Goal: Check status: Check status

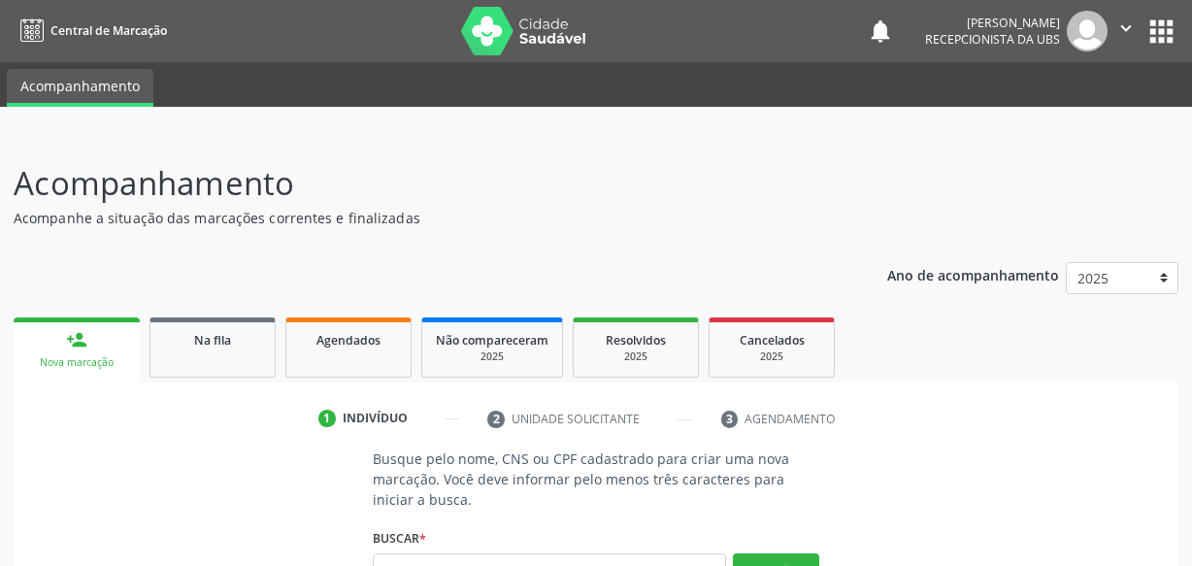
scroll to position [19, 0]
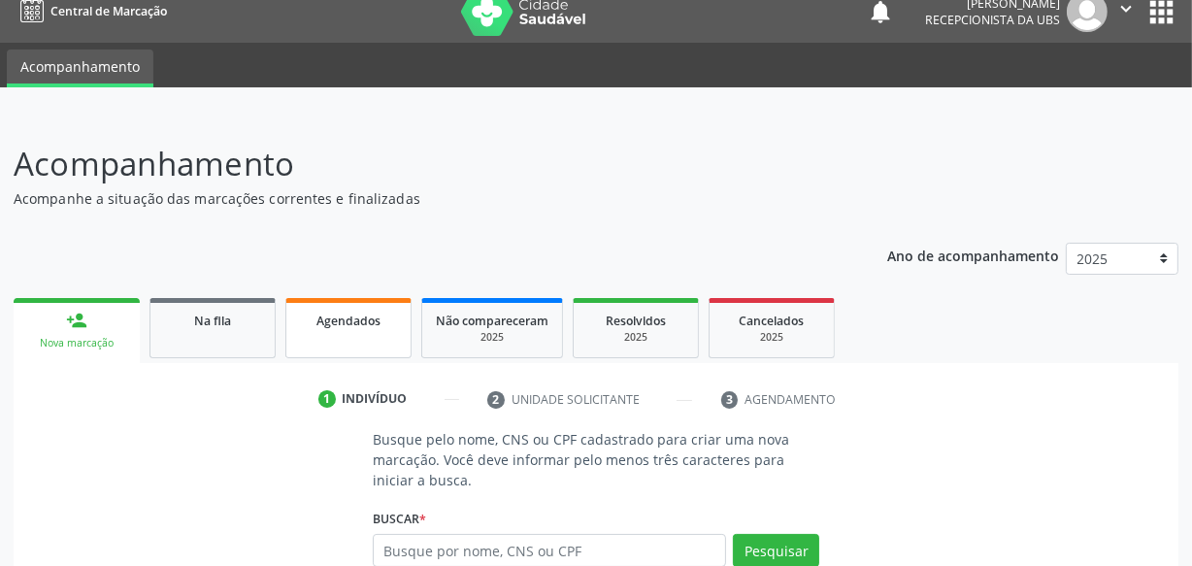
click at [310, 311] on div "Agendados" at bounding box center [348, 320] width 97 height 20
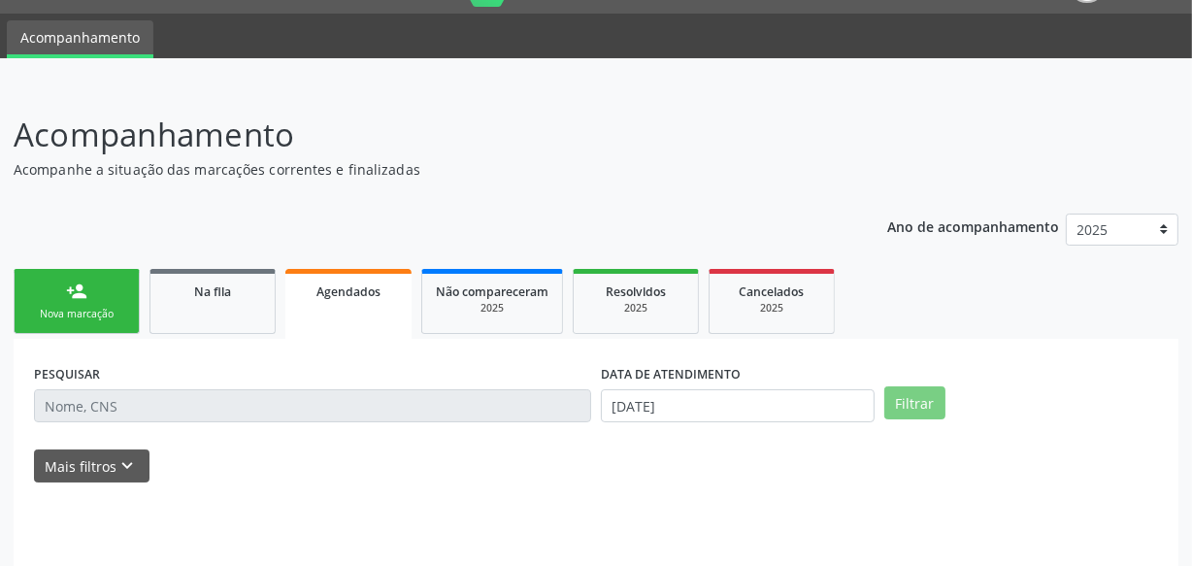
scroll to position [59, 0]
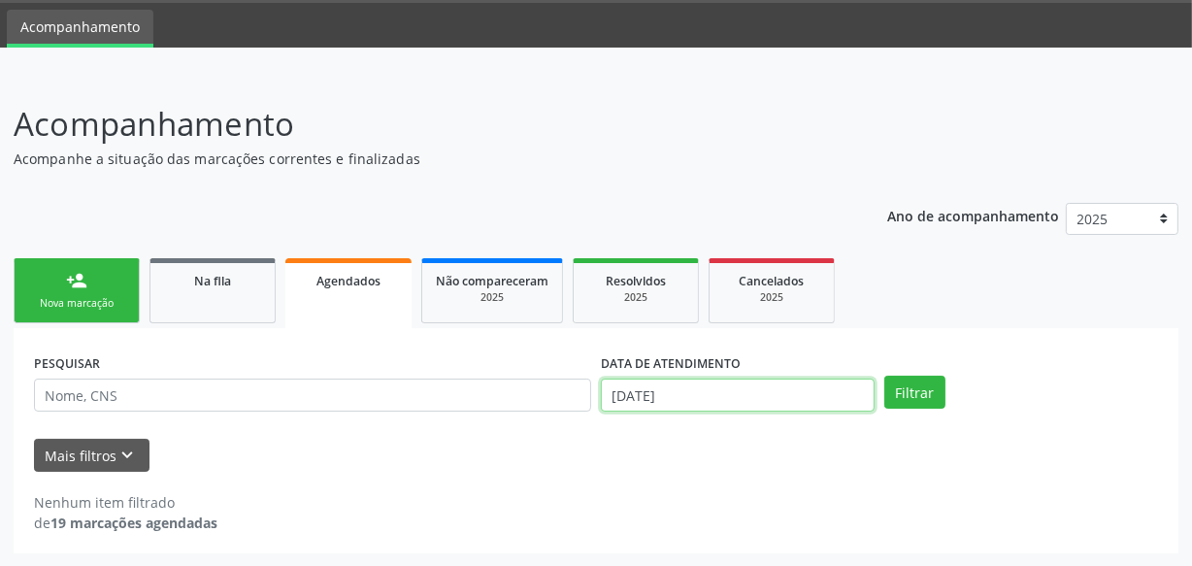
click at [769, 383] on input "[DATE]" at bounding box center [738, 395] width 274 height 33
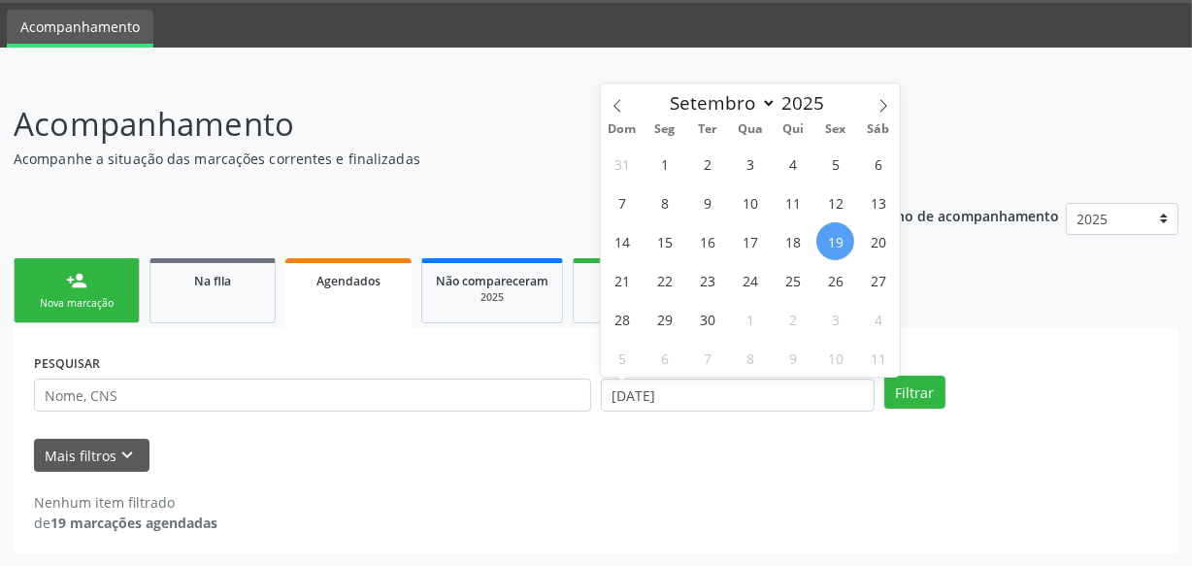
click at [839, 242] on span "19" at bounding box center [835, 241] width 38 height 38
type input "[DATE]"
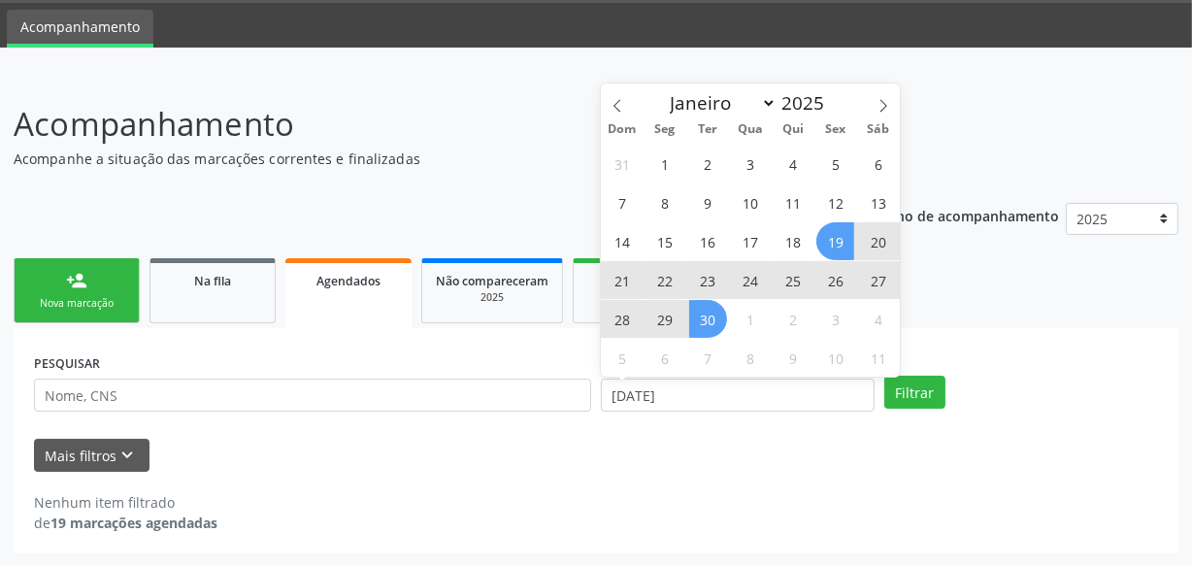
click at [696, 327] on span "30" at bounding box center [708, 319] width 38 height 38
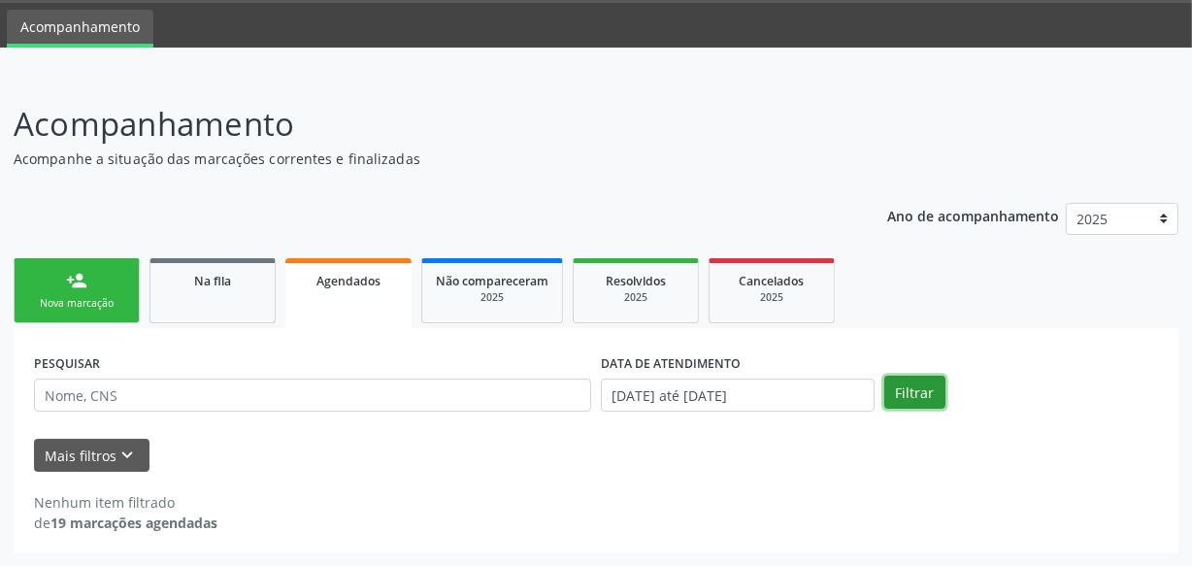
click at [933, 383] on button "Filtrar" at bounding box center [914, 392] width 61 height 33
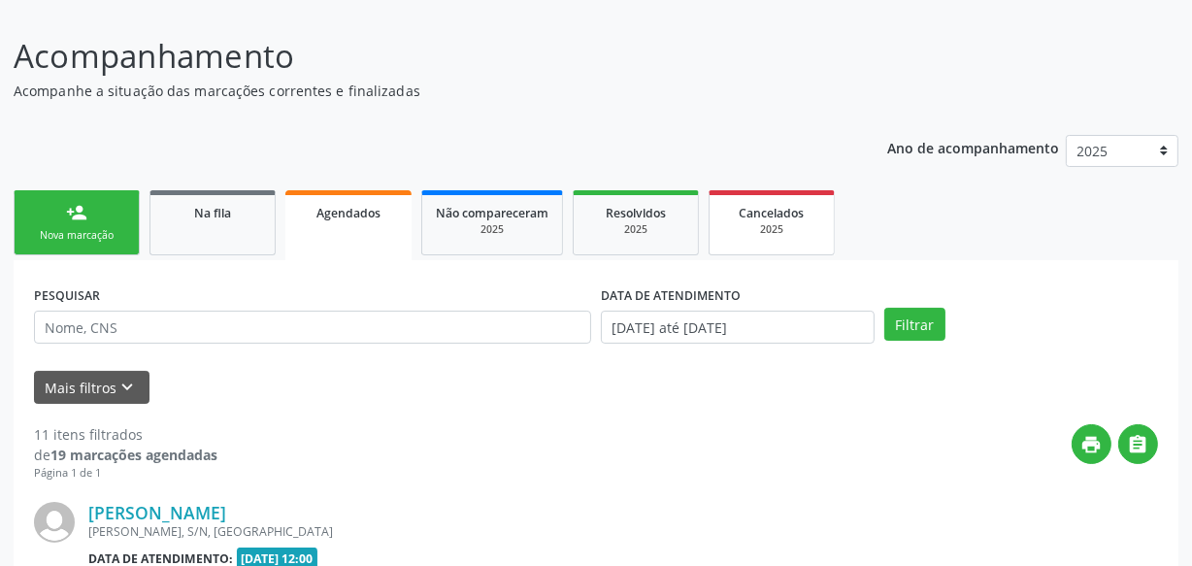
scroll to position [68, 0]
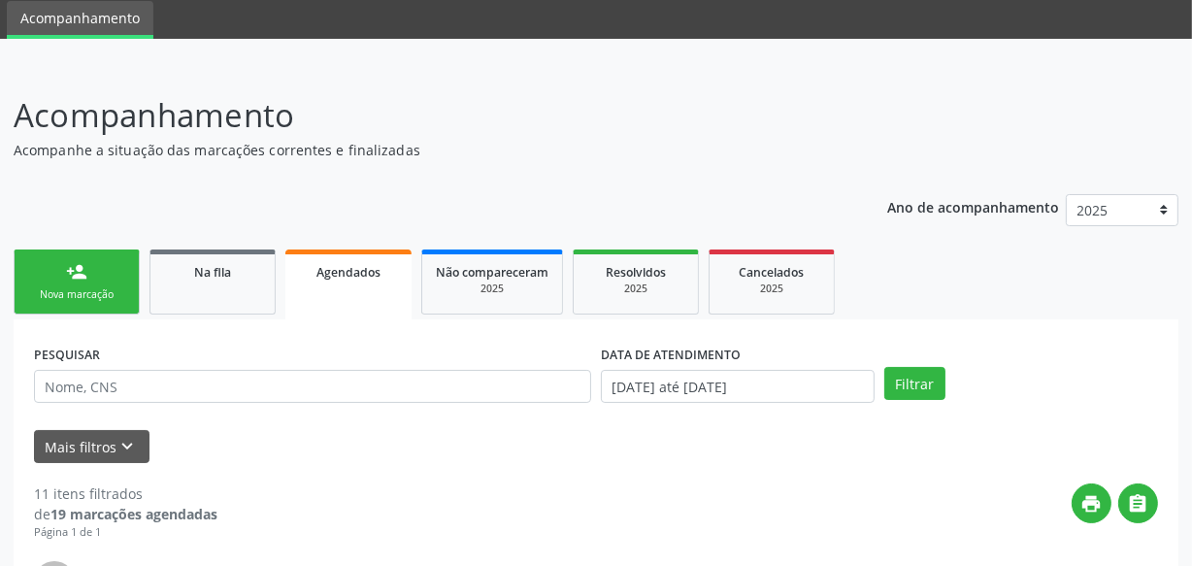
click at [69, 290] on div "Nova marcação" at bounding box center [76, 294] width 97 height 15
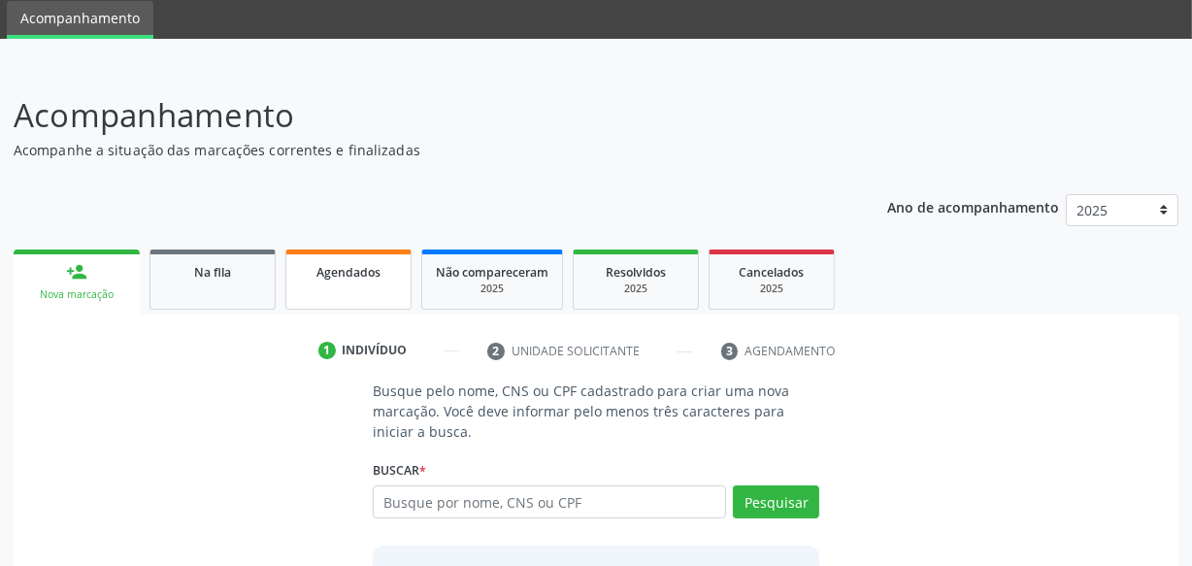
click at [339, 275] on span "Agendados" at bounding box center [348, 272] width 64 height 17
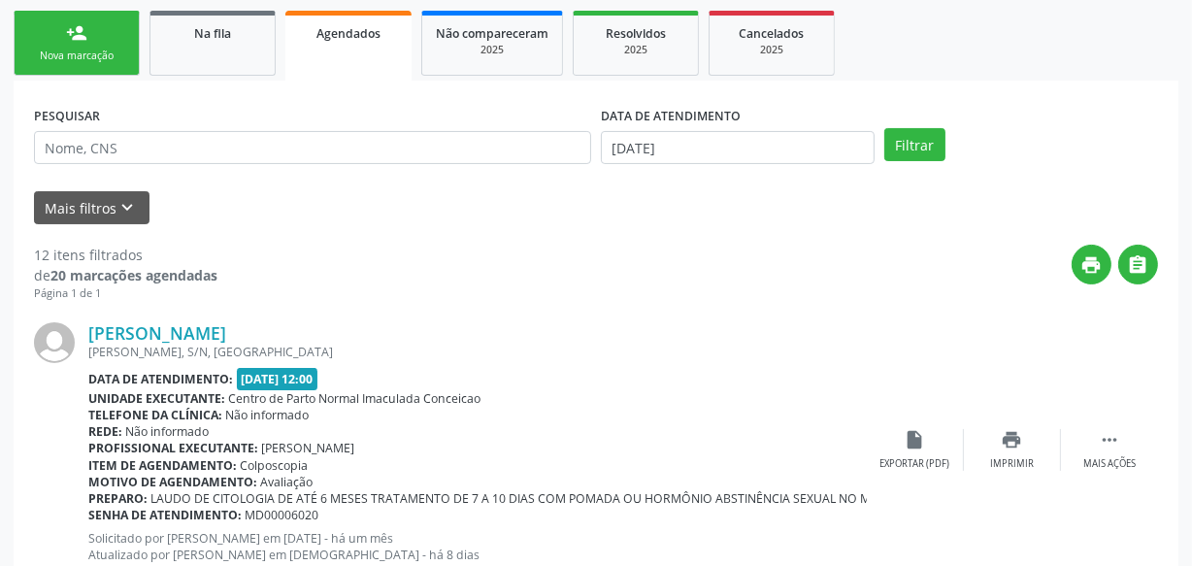
scroll to position [332, 0]
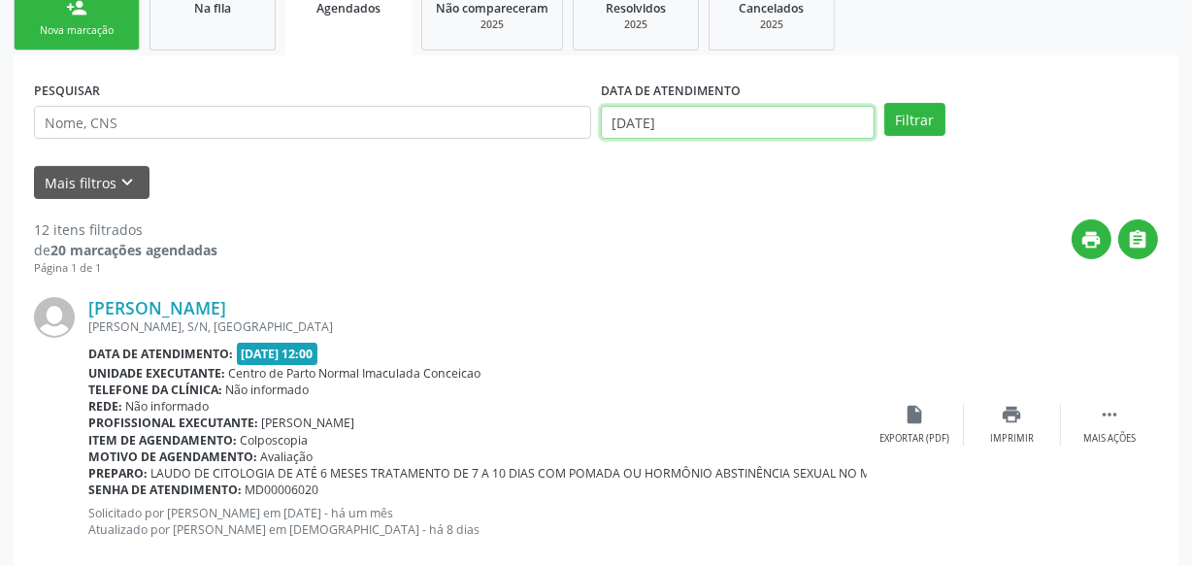
click at [679, 115] on input "[DATE]" at bounding box center [738, 122] width 274 height 33
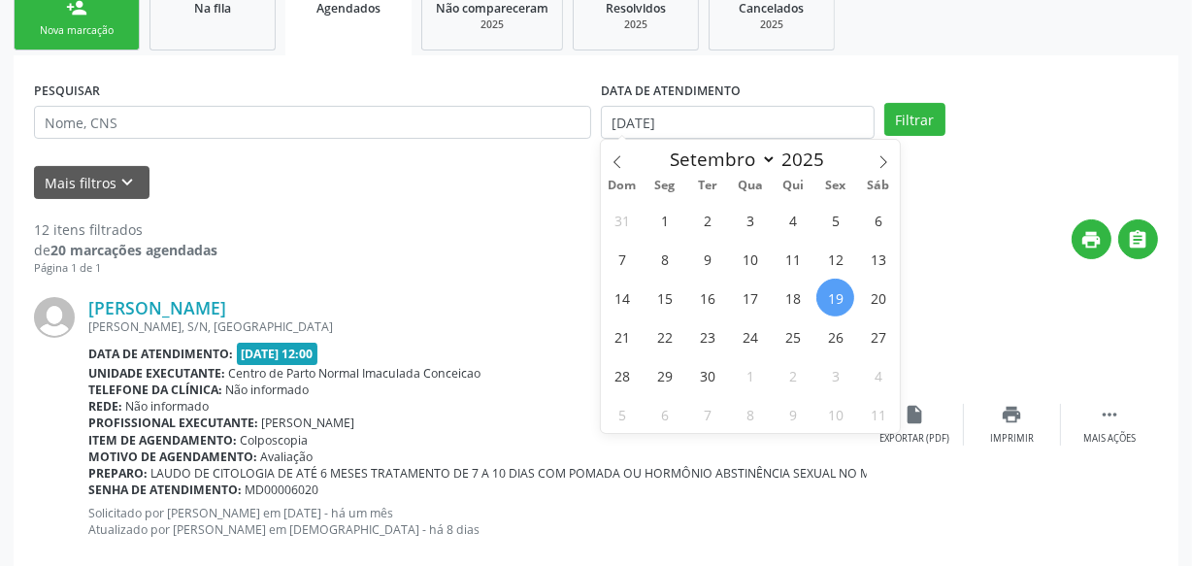
click at [841, 301] on span "19" at bounding box center [835, 298] width 38 height 38
type input "[DATE]"
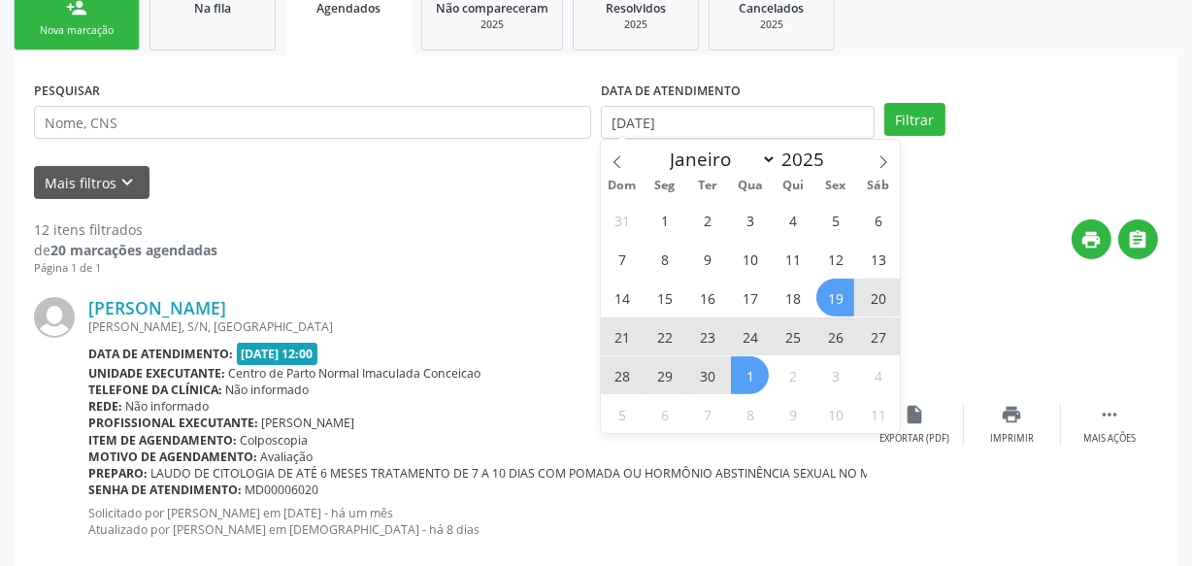
click at [727, 370] on div "31 1 2 3 4 5 6 7 8 9 10 11 12 13 14 15 16 17 18 19 20 21 22 23 24 25 26 27 28 2…" at bounding box center [750, 316] width 299 height 233
click at [751, 379] on span "1" at bounding box center [750, 375] width 38 height 38
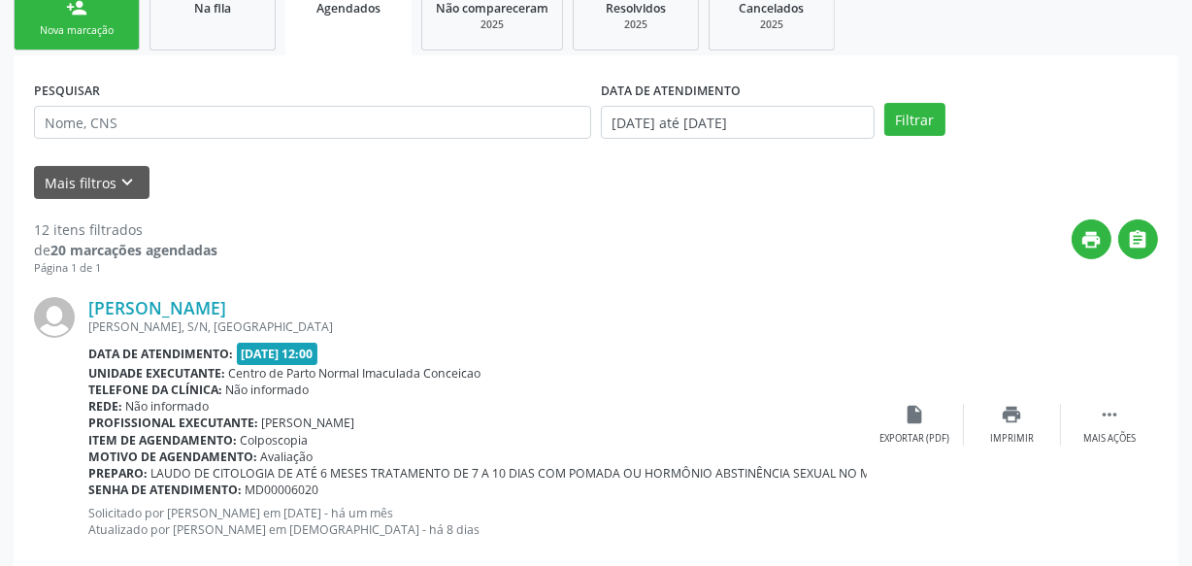
drag, startPoint x: 908, startPoint y: 66, endPoint x: 910, endPoint y: 86, distance: 20.6
click at [910, 117] on button "Filtrar" at bounding box center [914, 119] width 61 height 33
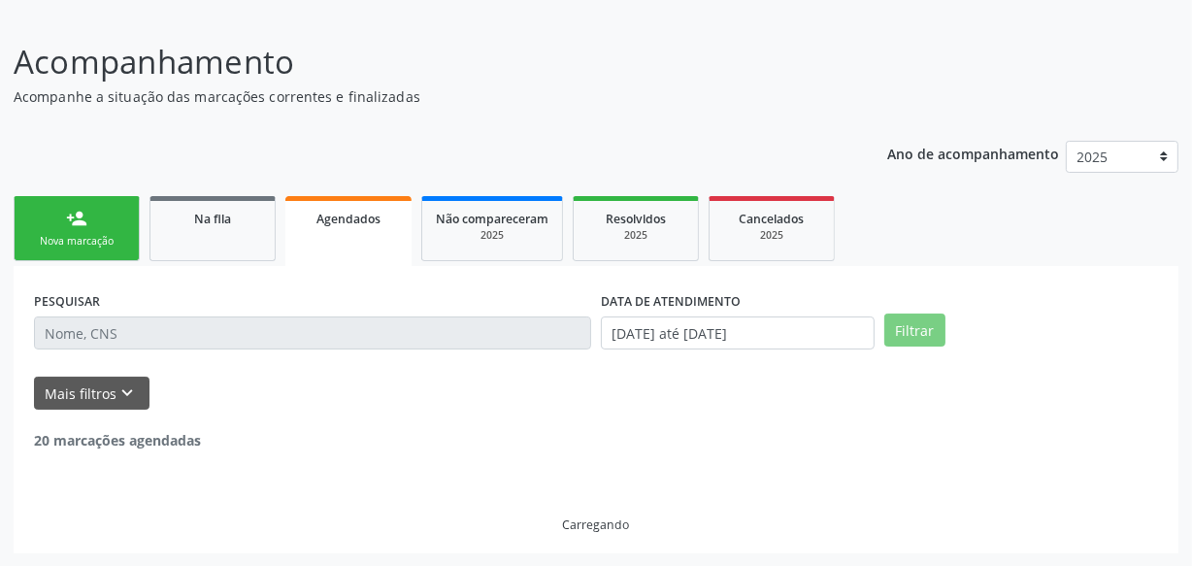
click at [757, 423] on div "20 marcações agendadas" at bounding box center [596, 430] width 1124 height 41
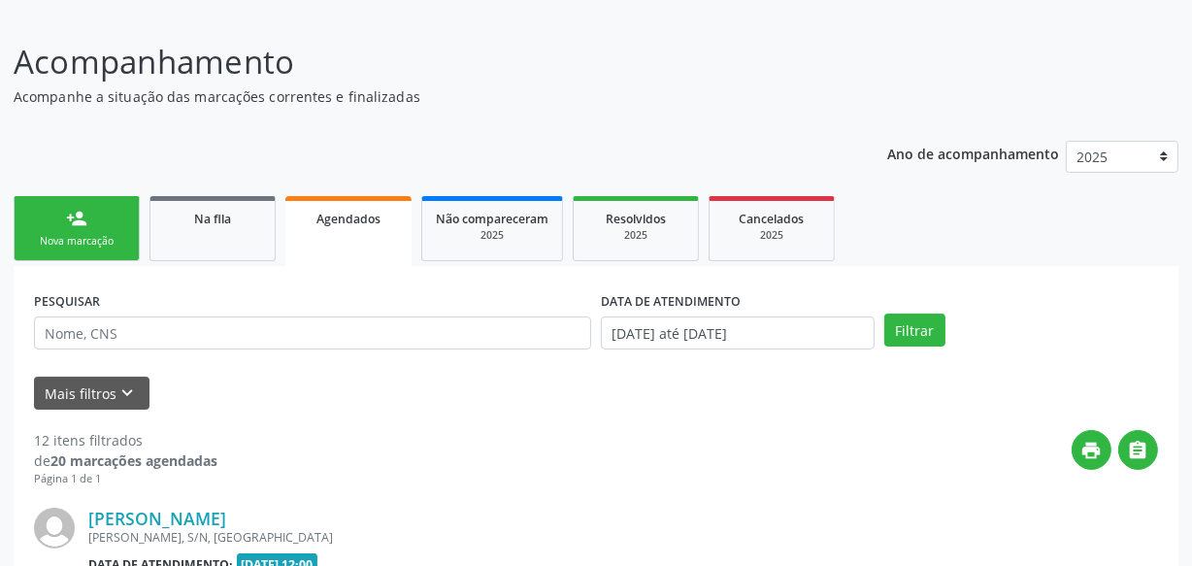
scroll to position [332, 0]
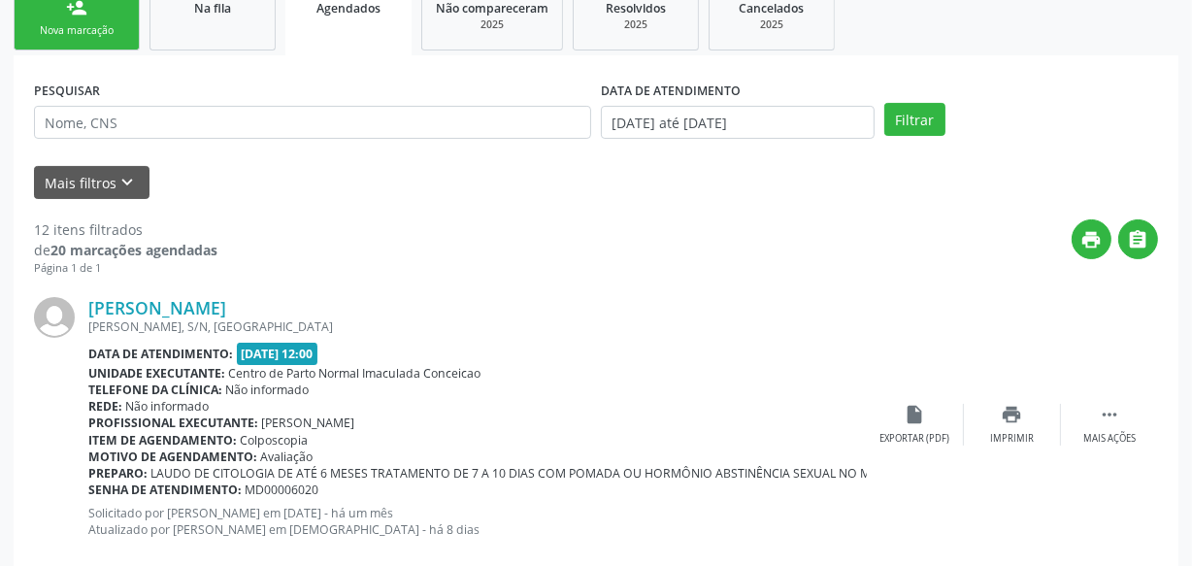
click at [779, 404] on div "Rede: Não informado" at bounding box center [477, 406] width 778 height 17
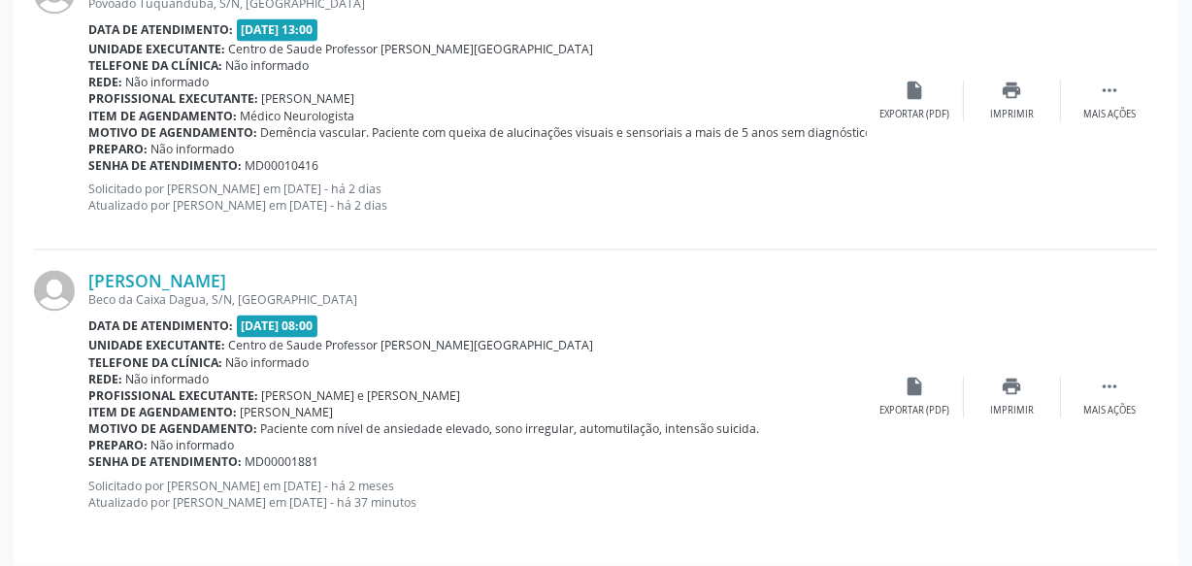
scroll to position [3629, 0]
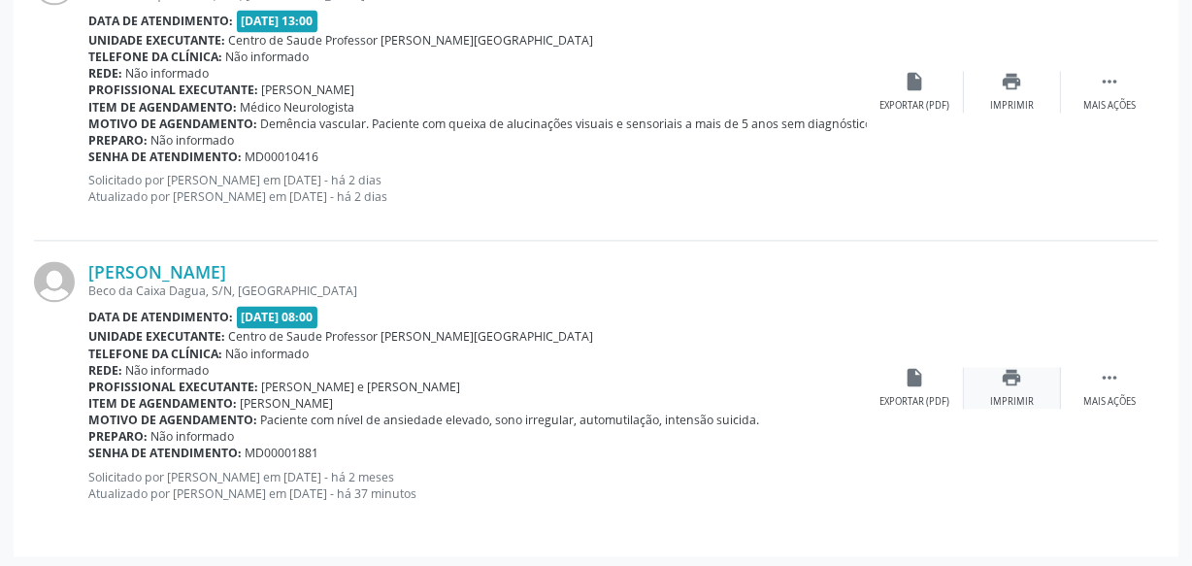
click at [1003, 376] on icon "print" at bounding box center [1012, 377] width 21 height 21
click at [517, 283] on div "Beco da Caixa Dagua, S/N, [GEOGRAPHIC_DATA]" at bounding box center [477, 290] width 778 height 17
click at [1145, 379] on div " Mais ações" at bounding box center [1109, 388] width 97 height 42
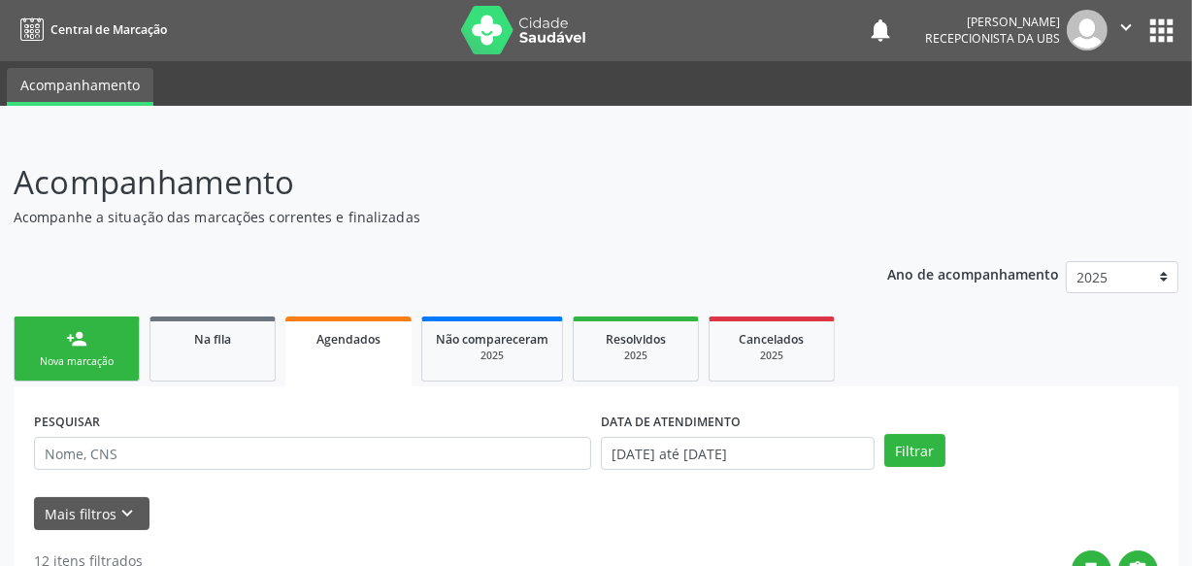
scroll to position [0, 0]
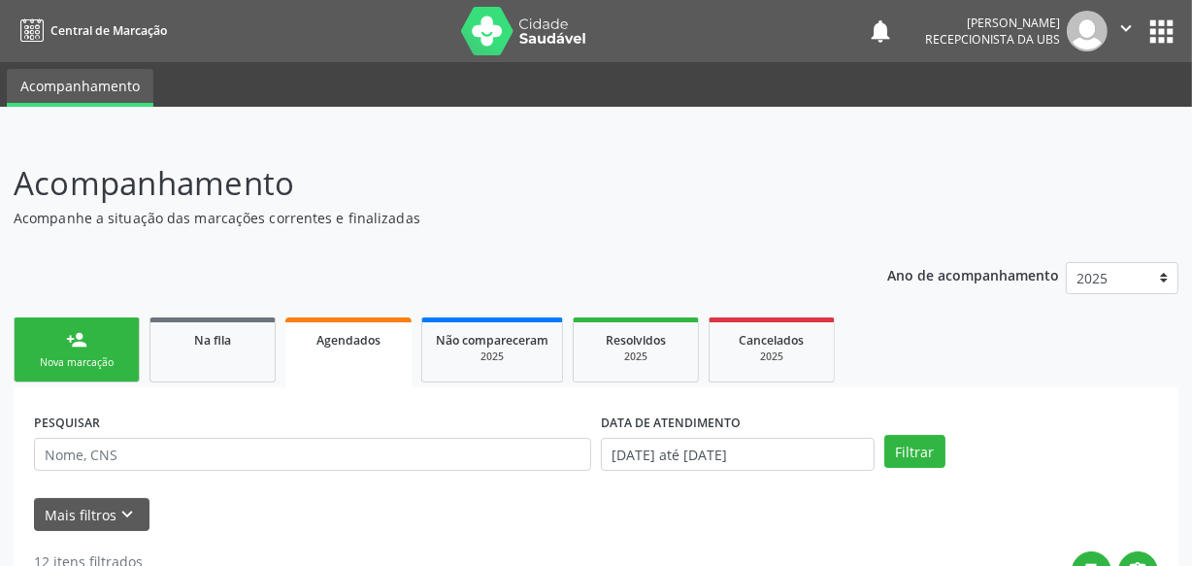
click at [90, 347] on link "person_add Nova marcação" at bounding box center [77, 349] width 126 height 65
